Goal: Find specific page/section: Find specific page/section

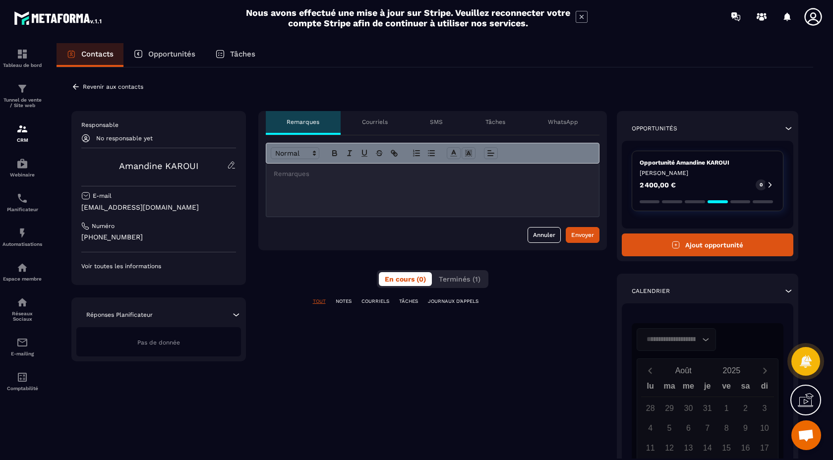
click at [99, 50] on p "Contacts" at bounding box center [97, 54] width 32 height 9
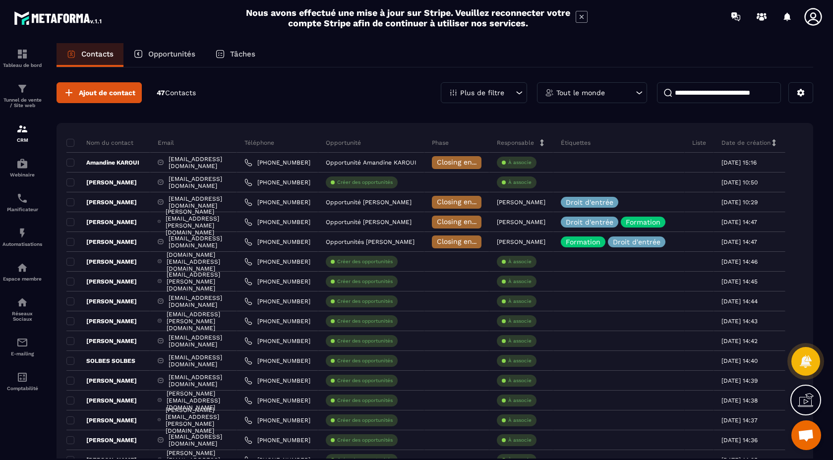
click at [502, 91] on p "Plus de filtre" at bounding box center [482, 92] width 44 height 7
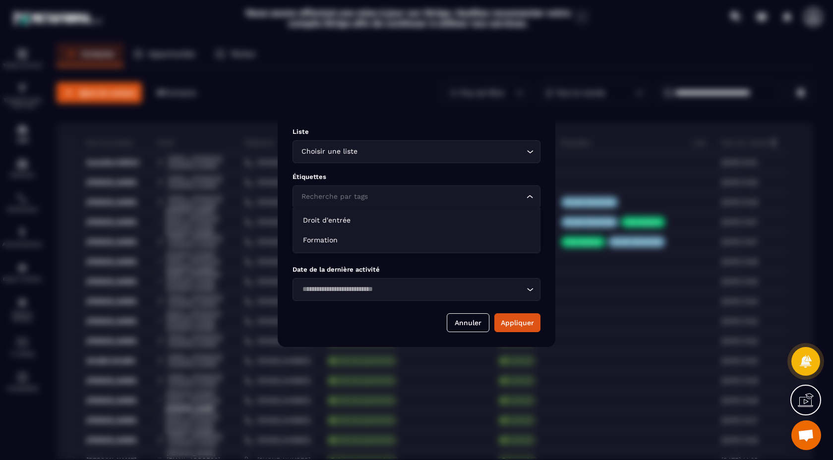
click at [443, 194] on input "Search for option" at bounding box center [411, 196] width 225 height 11
click at [459, 174] on p "Étiquettes" at bounding box center [416, 176] width 248 height 7
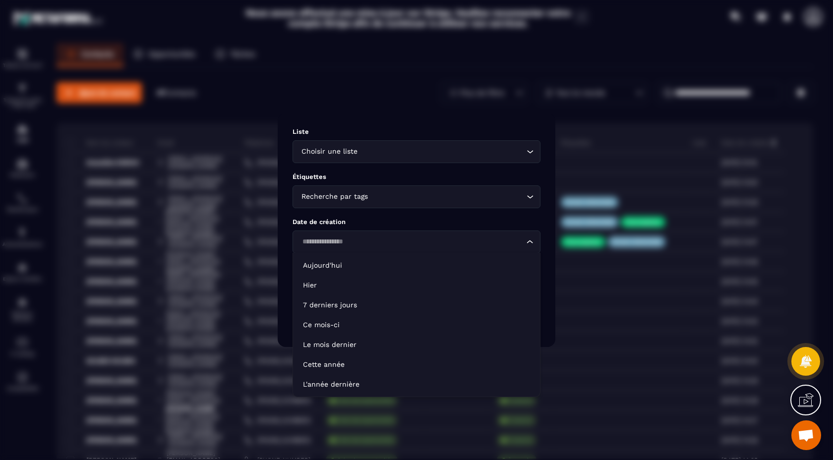
click at [447, 246] on input "Search for option" at bounding box center [411, 241] width 225 height 11
click at [439, 220] on p "Date de création" at bounding box center [416, 221] width 248 height 7
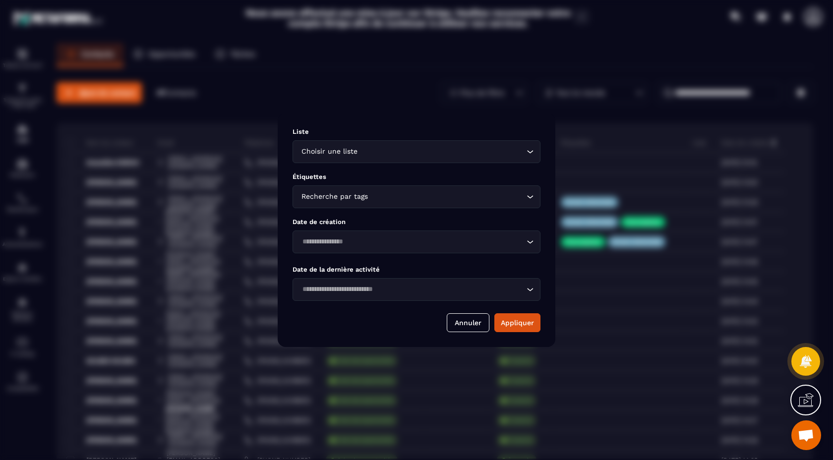
click at [438, 290] on input "Search for option" at bounding box center [411, 289] width 225 height 11
click at [432, 264] on div "Liste Choisir une liste Loading... Étiquettes Recherche par tags Loading... Dat…" at bounding box center [417, 230] width 278 height 234
click at [449, 150] on input "Search for option" at bounding box center [411, 151] width 225 height 11
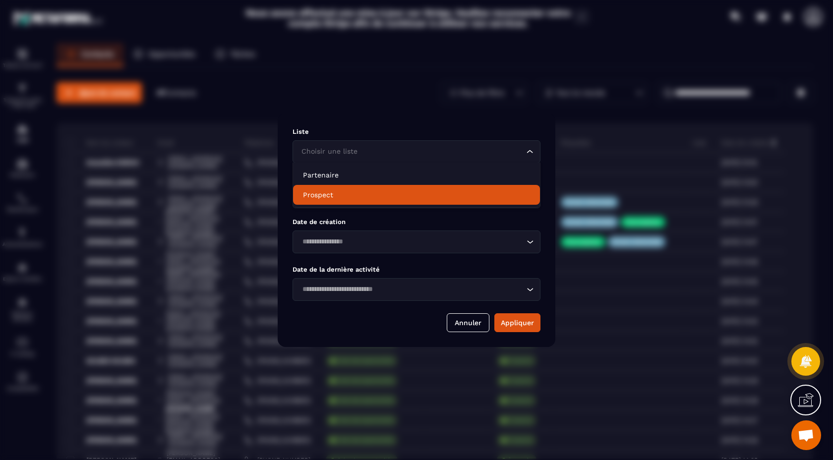
click at [368, 319] on div "Annuler Appliquer" at bounding box center [416, 322] width 248 height 19
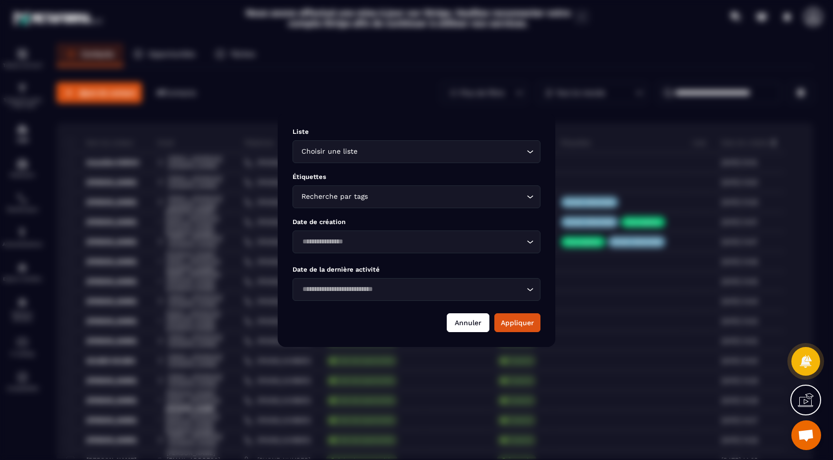
click at [469, 326] on button "Annuler" at bounding box center [468, 322] width 43 height 19
